Goal: Book appointment/travel/reservation

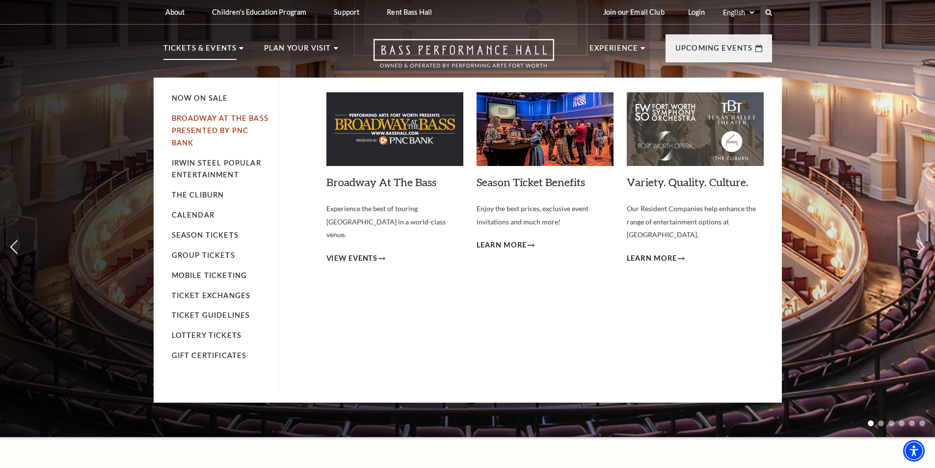
click at [230, 130] on link "Broadway At The Bass presented by PNC Bank" at bounding box center [220, 130] width 97 height 33
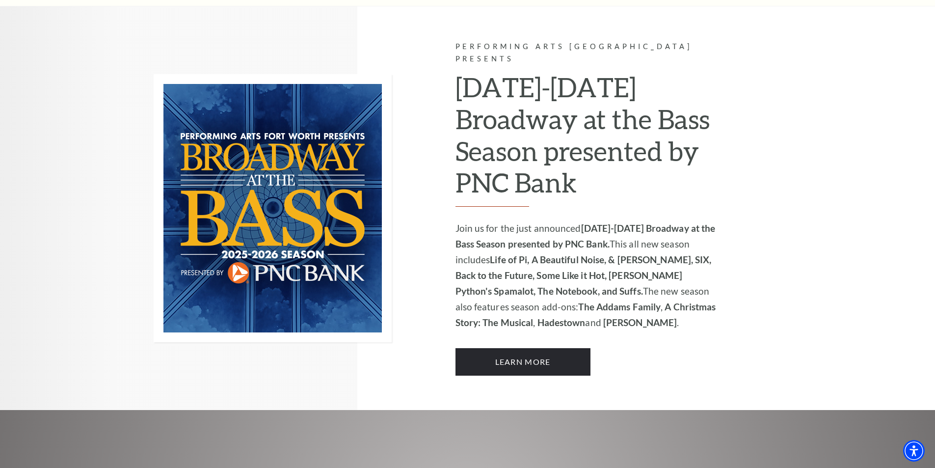
scroll to position [638, 0]
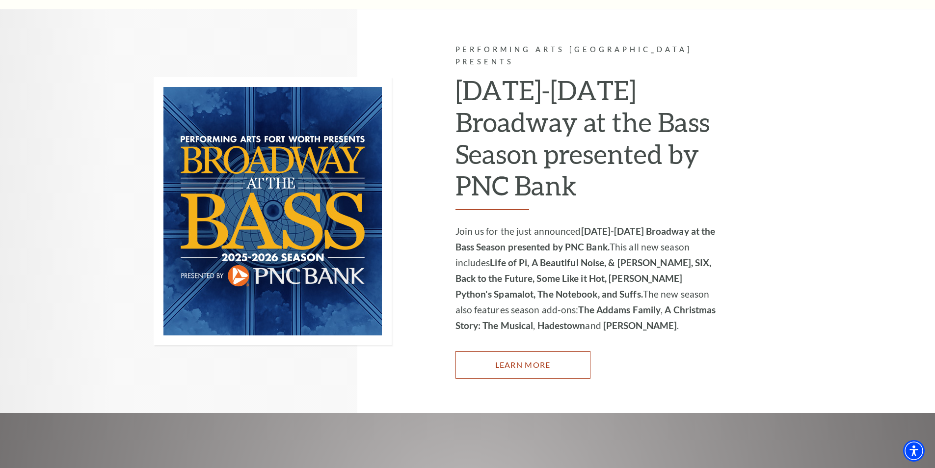
click at [538, 360] on link "Learn More" at bounding box center [523, 364] width 135 height 27
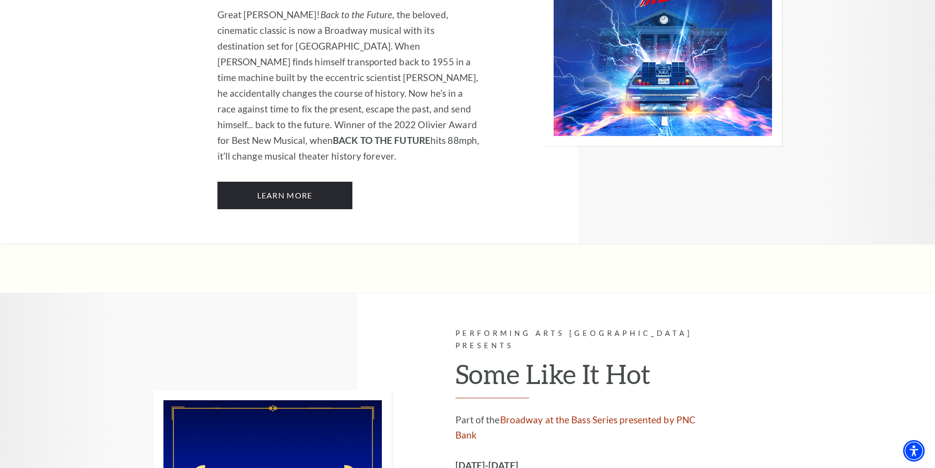
scroll to position [4468, 0]
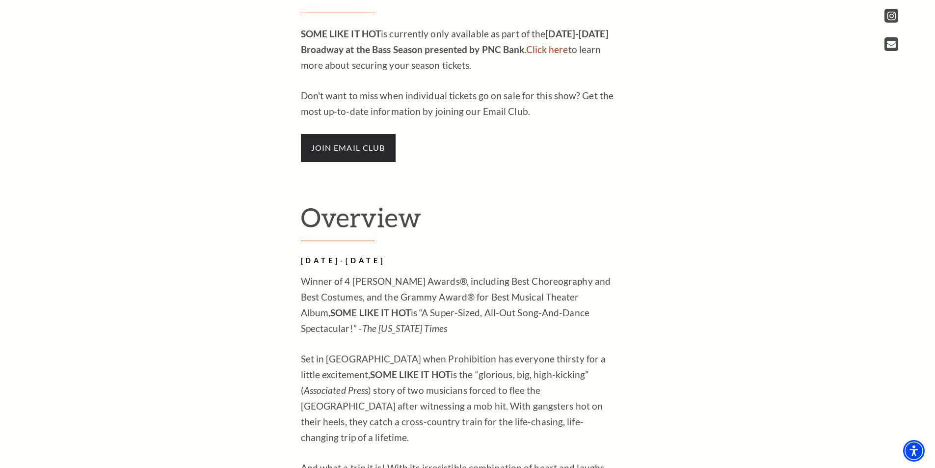
scroll to position [540, 0]
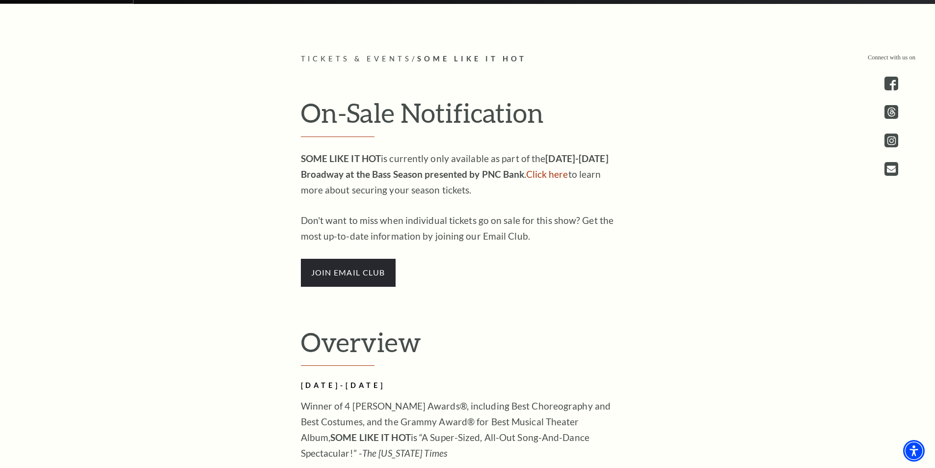
drag, startPoint x: 157, startPoint y: 348, endPoint x: 158, endPoint y: 341, distance: 6.5
